Goal: Use online tool/utility: Utilize a website feature to perform a specific function

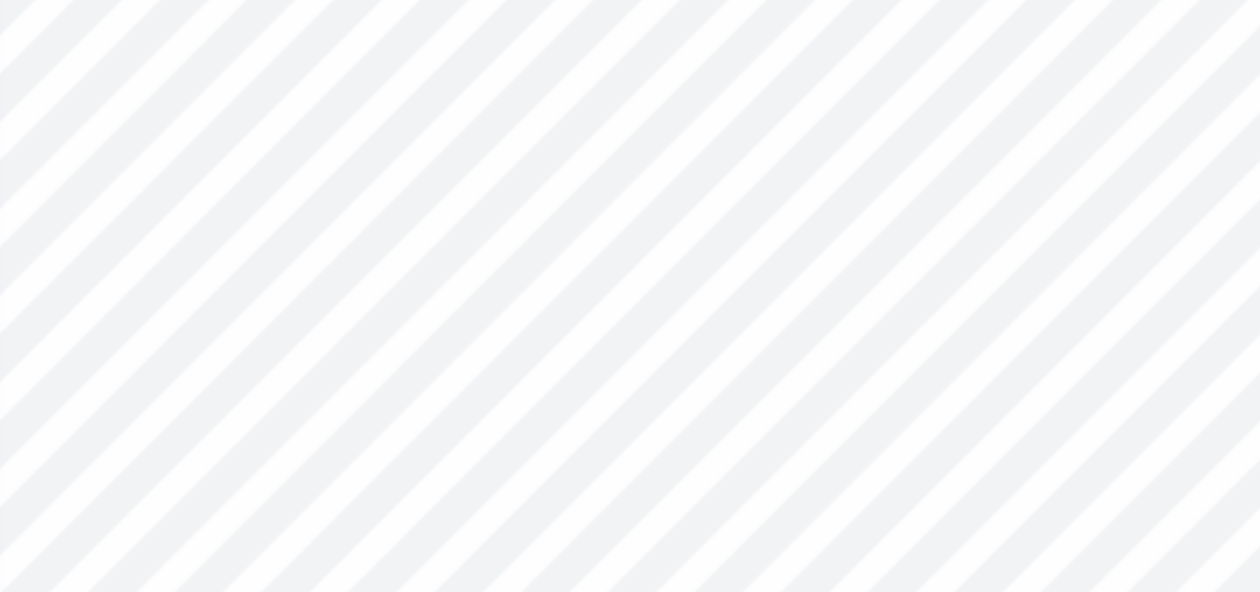
type input "0.28"
type input "0.17"
type input "0.08"
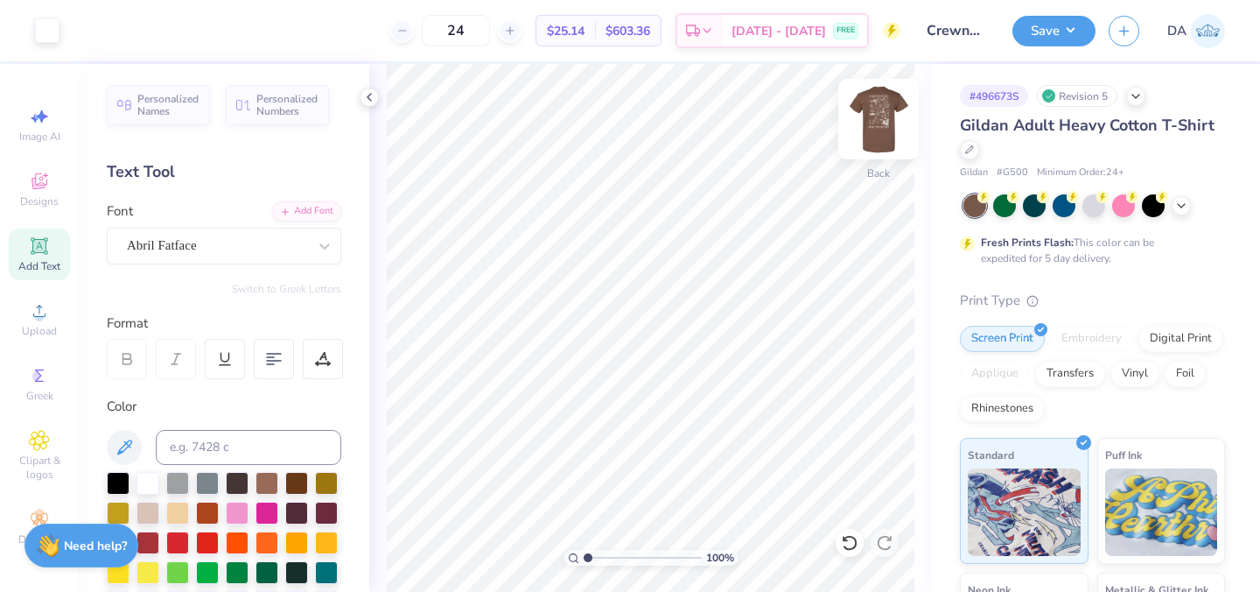
click at [875, 115] on img at bounding box center [879, 119] width 70 height 70
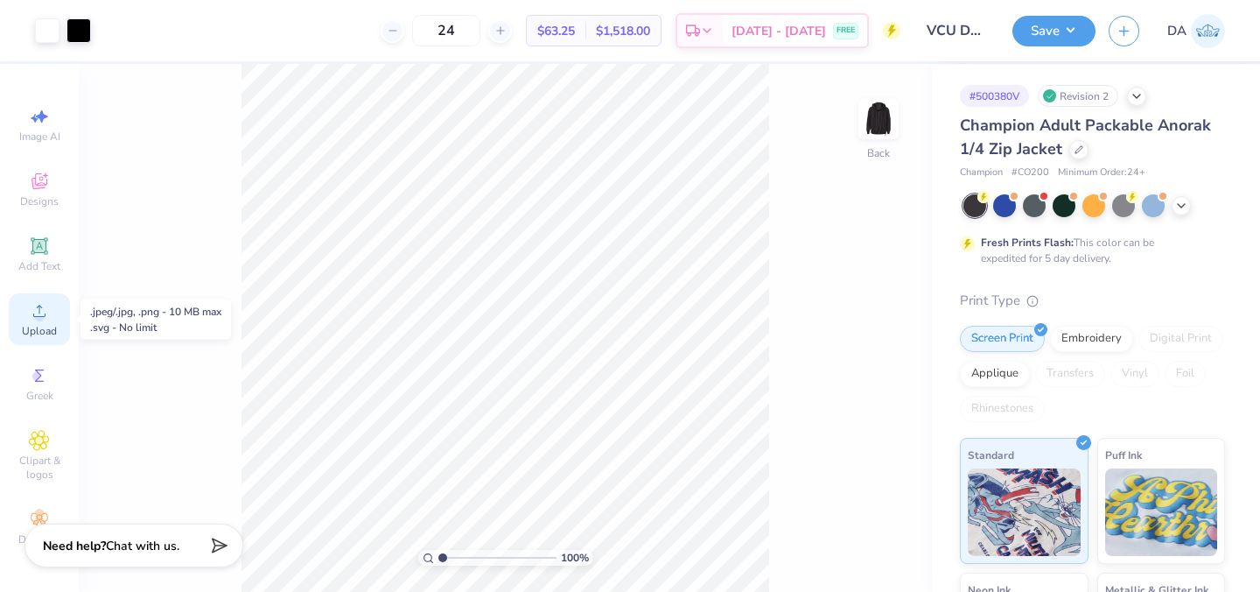
click at [33, 329] on span "Upload" at bounding box center [39, 331] width 35 height 14
click at [34, 260] on span "Add Text" at bounding box center [39, 266] width 42 height 14
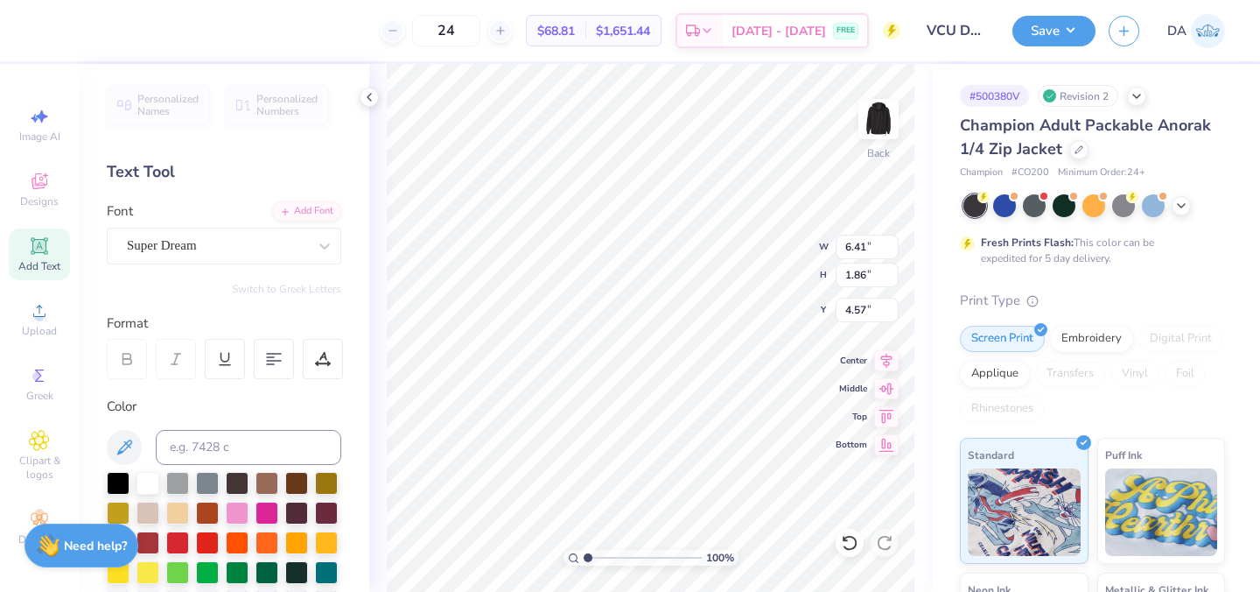
paste textarea "®"
type textarea "®"
paste textarea "®"
type textarea "®"
click at [228, 263] on div "Super Dream" at bounding box center [224, 246] width 235 height 37
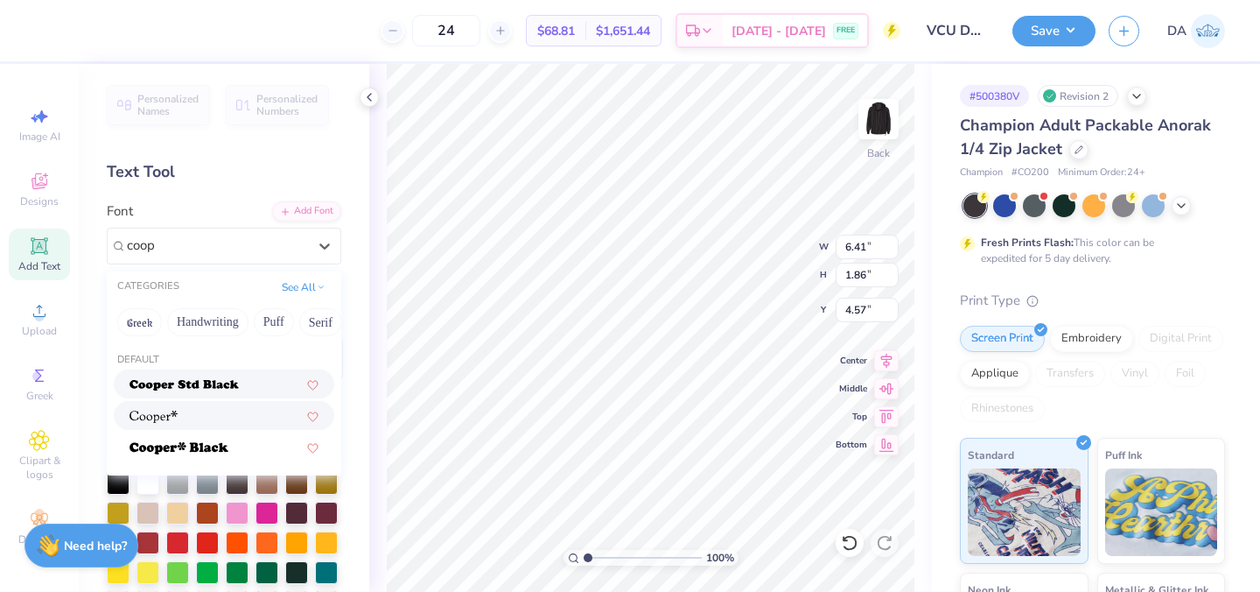
click at [215, 417] on div at bounding box center [224, 415] width 189 height 18
type input "coop"
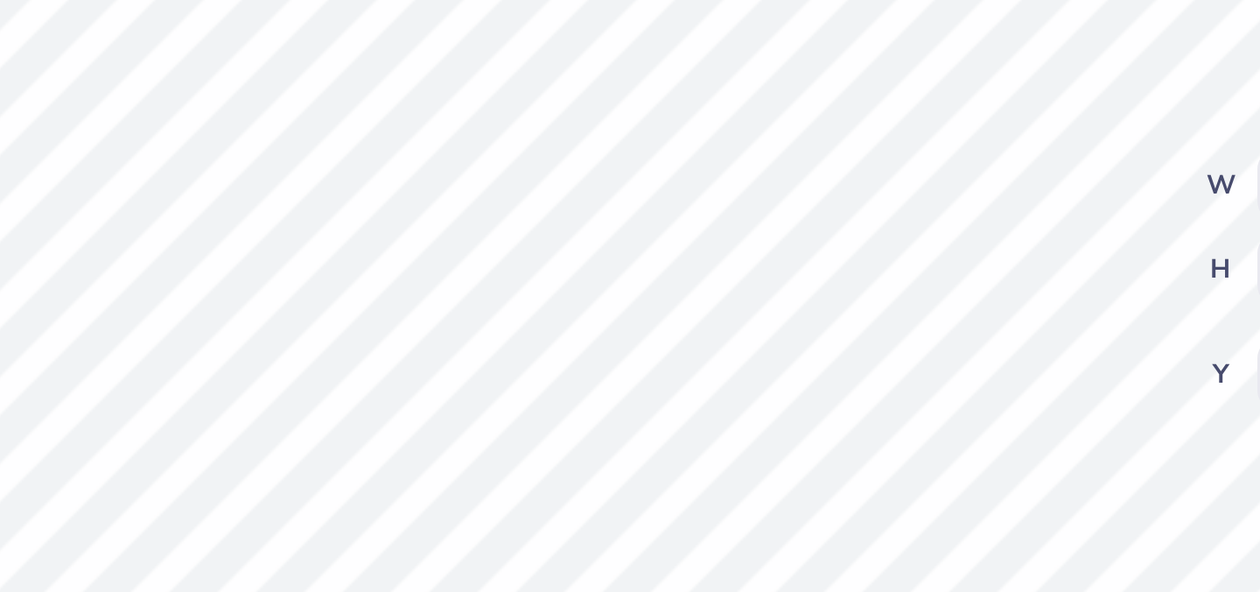
type input "0.64"
type input "0.66"
type input "5.81"
type input "3.00"
type input "0.20"
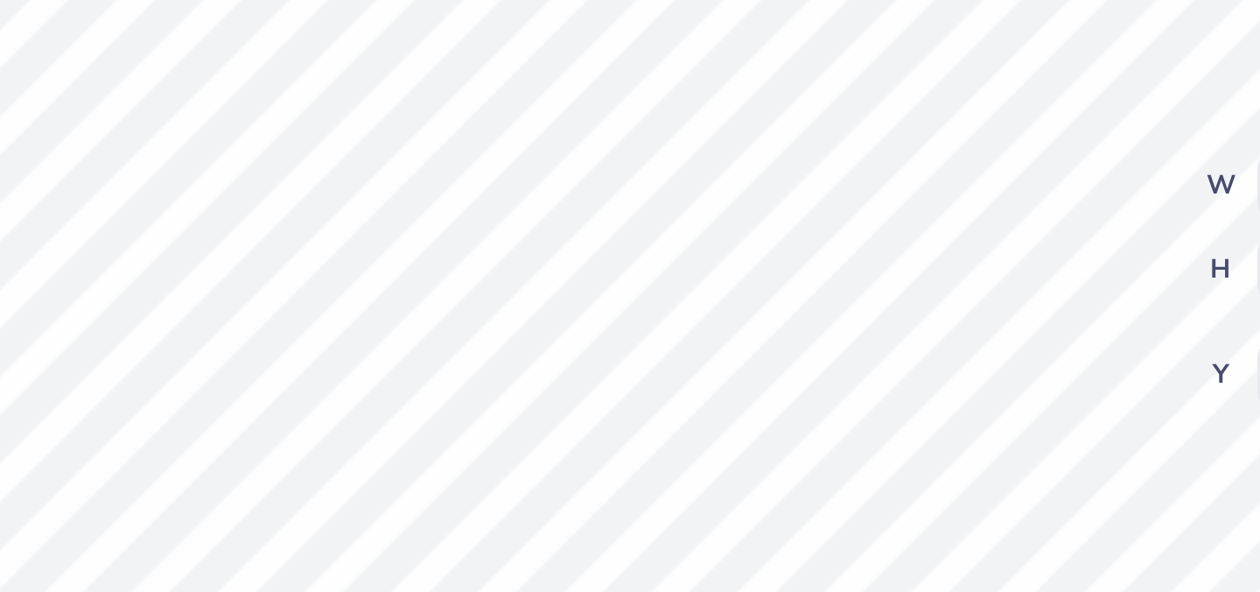
type input "0.20"
type input "3.46"
click at [750, 276] on div "100 % Back W 0.20 0.20 " H 0.20 0.20 " Y 3.46 3.46 " Center Middle Top Bottom" at bounding box center [650, 328] width 563 height 528
type input "3.42"
type input "0.17"
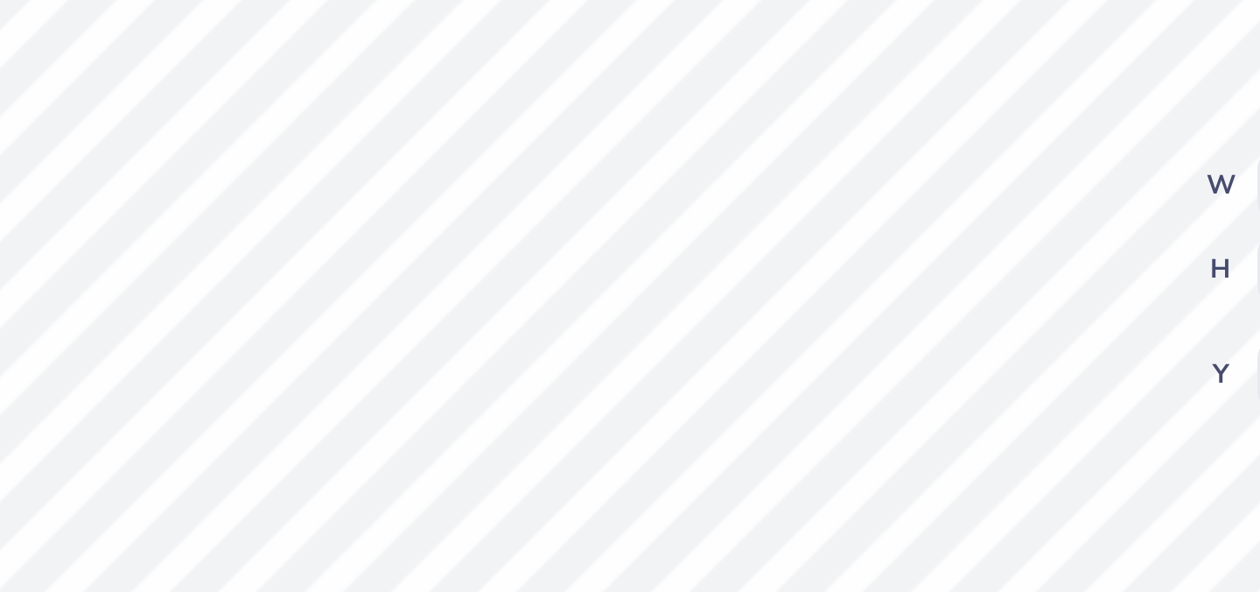
type input "0.18"
type input "3.44"
click at [752, 261] on div "100 % Back W 0.17 0.17 " H 0.18 0.18 " Y 3.44 3.44 " Center Middle Top Bottom" at bounding box center [650, 328] width 563 height 528
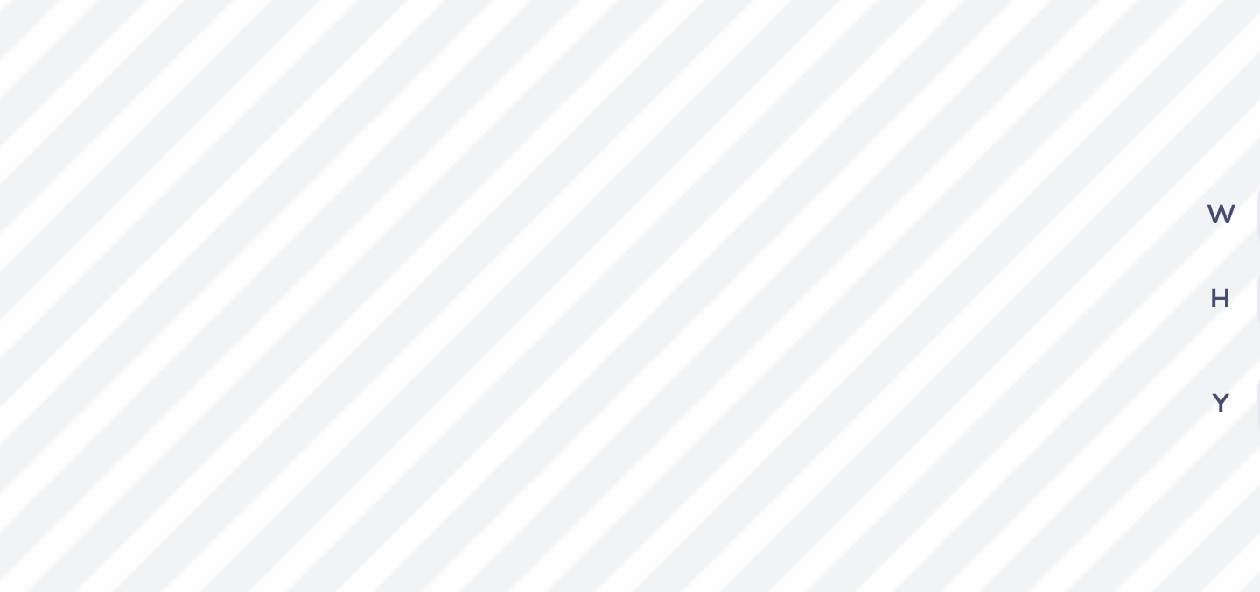
click at [737, 278] on div "100 % Back W 0.17 0.17 " H 0.18 0.18 " Y 3.54 3.54 " Center Middle Top Bottom" at bounding box center [650, 328] width 563 height 528
type input "3.53"
click at [753, 250] on div "100 % Back W 0.17 0.17 " H 0.18 0.18 " Y 3.53 3.53 " Center Middle Top Bottom" at bounding box center [650, 328] width 563 height 528
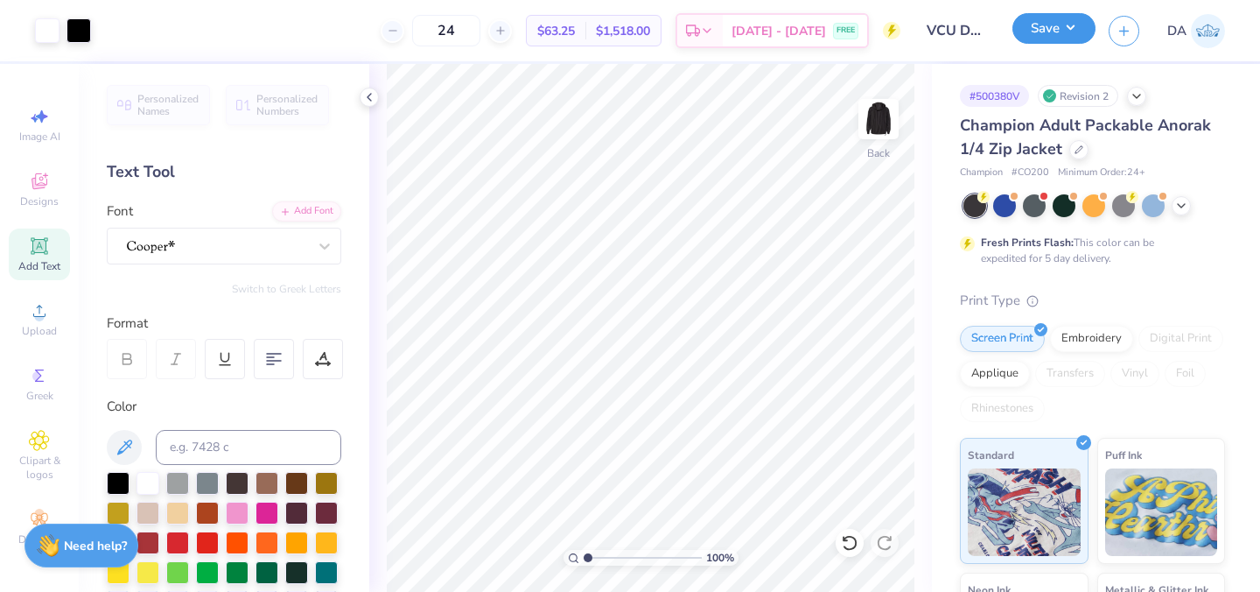
click at [1054, 30] on button "Save" at bounding box center [1054, 28] width 83 height 31
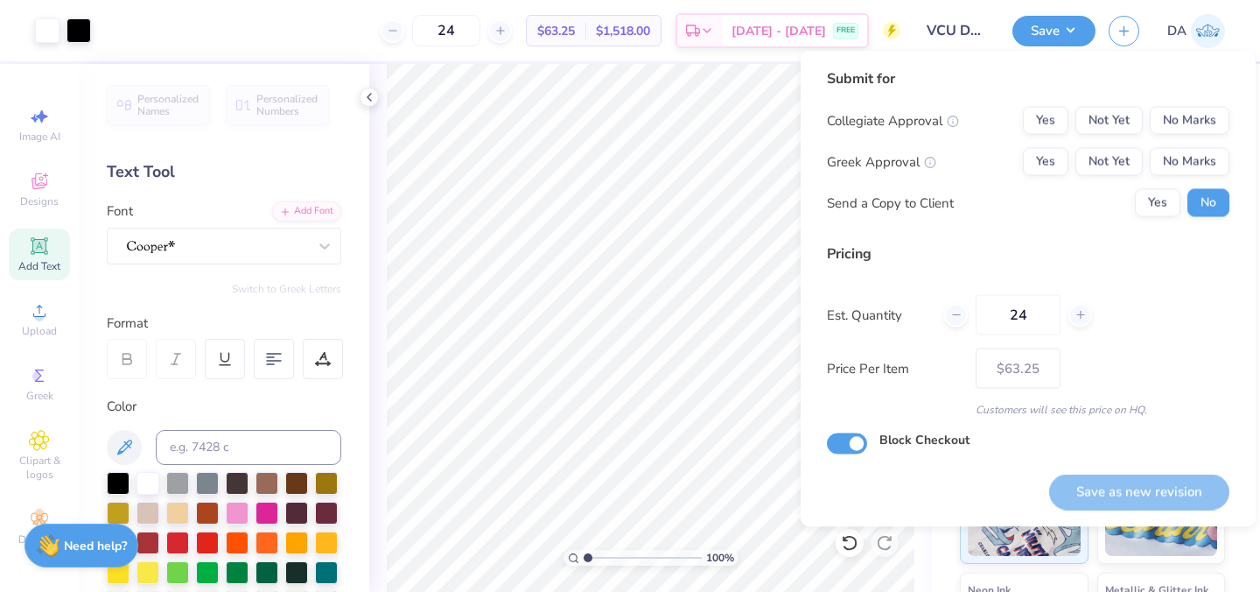
click at [1056, 137] on div "Collegiate Approval Yes Not Yet No Marks Greek Approval Yes Not Yet No Marks Se…" at bounding box center [1028, 162] width 403 height 110
click at [1053, 123] on button "Yes" at bounding box center [1046, 121] width 46 height 28
click at [1203, 165] on button "No Marks" at bounding box center [1190, 162] width 80 height 28
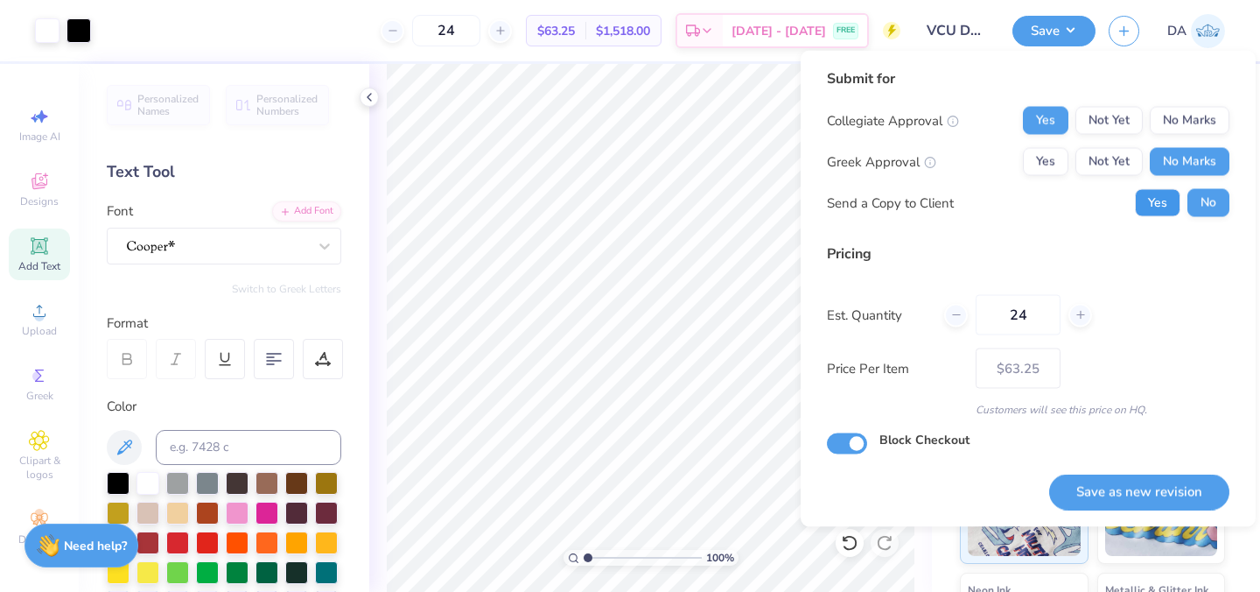
click at [1172, 203] on button "Yes" at bounding box center [1158, 203] width 46 height 28
click at [1155, 478] on button "Save as new revision" at bounding box center [1139, 491] width 180 height 36
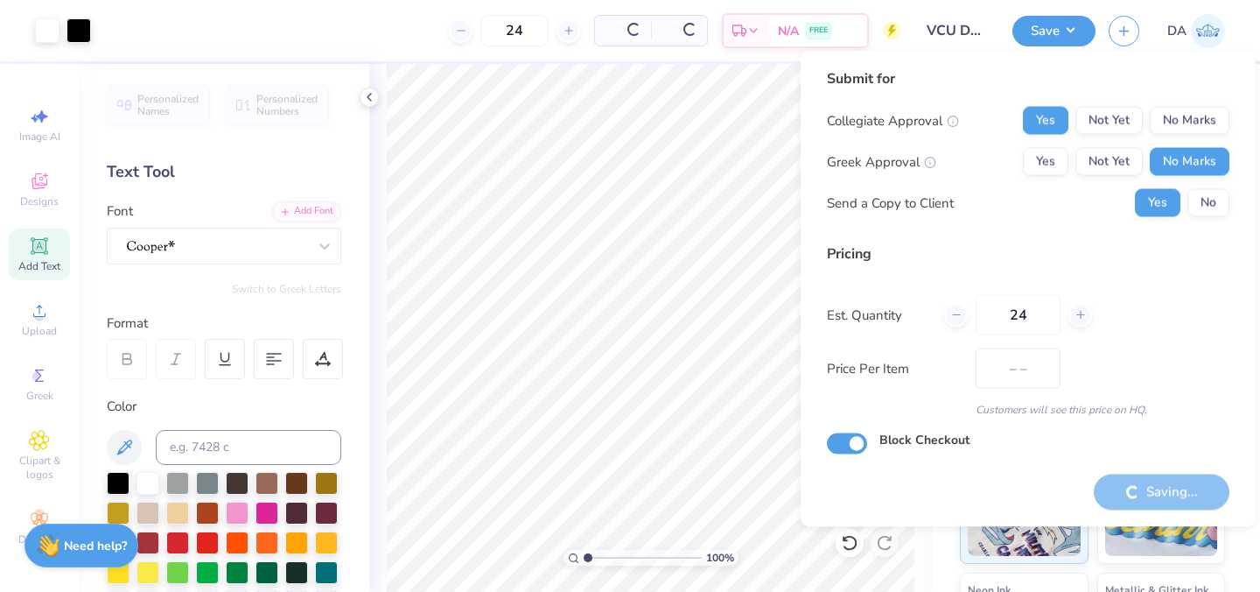
type input "$63.25"
